Goal: Obtain resource: Obtain resource

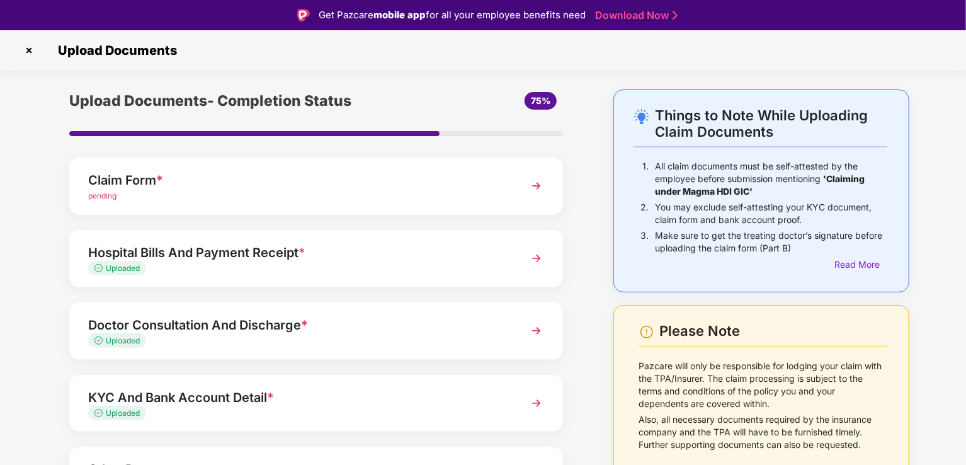
click at [538, 189] on img at bounding box center [536, 185] width 23 height 23
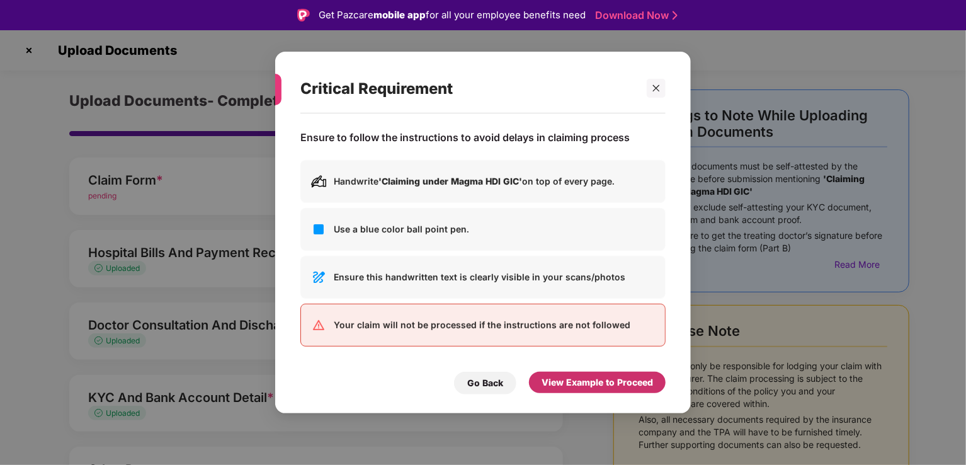
click at [564, 381] on div "View Example to Proceed" at bounding box center [596, 382] width 111 height 14
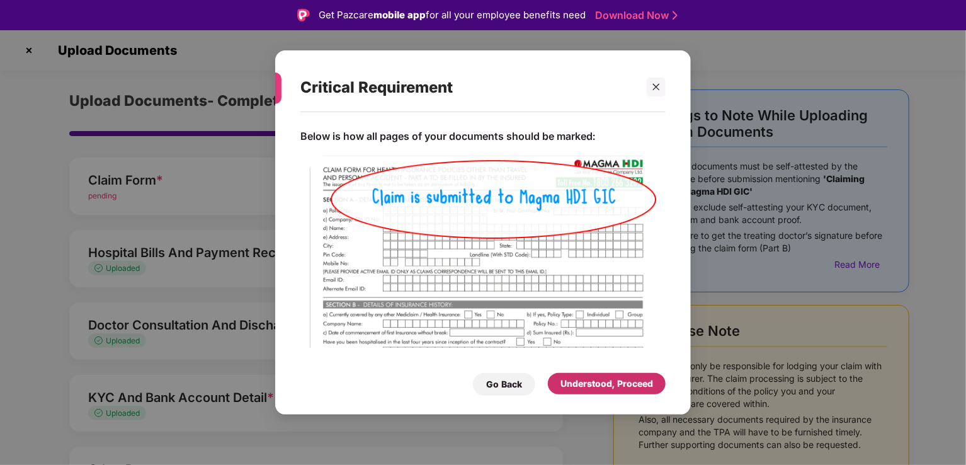
click at [590, 388] on div "Understood, Proceed" at bounding box center [606, 383] width 93 height 14
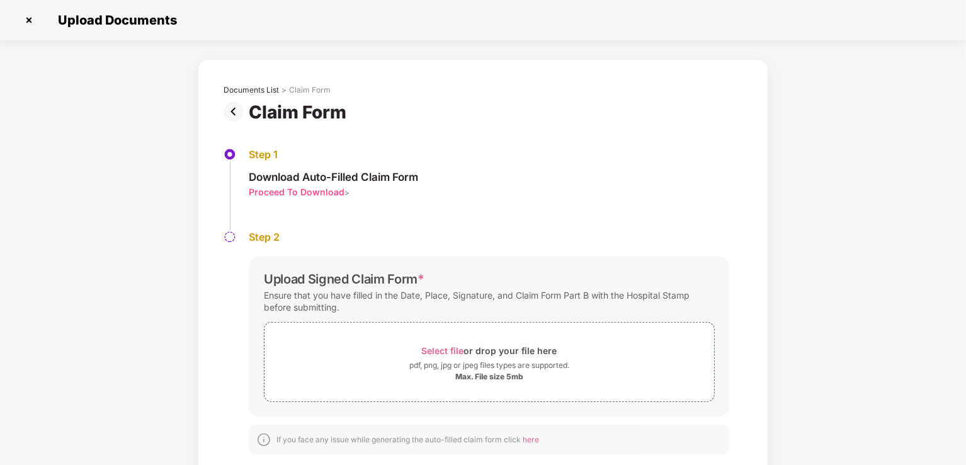
click at [310, 193] on div "Proceed To Download" at bounding box center [297, 192] width 96 height 12
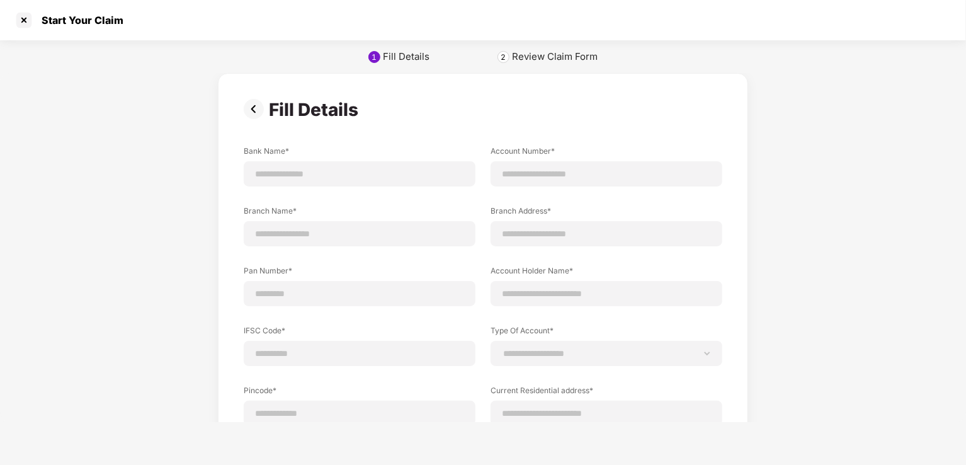
click at [531, 58] on div "Review Claim Form" at bounding box center [555, 56] width 86 height 13
click at [506, 57] on div "2" at bounding box center [503, 56] width 5 height 9
